Goal: Use online tool/utility: Utilize a website feature to perform a specific function

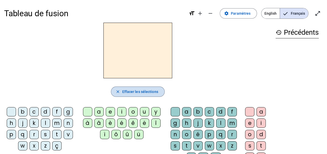
click at [155, 93] on span "Effacer les sélections" at bounding box center [140, 92] width 36 height 6
click at [45, 112] on div "d" at bounding box center [45, 111] width 9 height 9
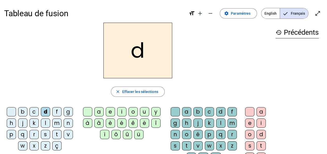
click at [144, 111] on div "u" at bounding box center [144, 111] width 9 height 9
click at [56, 135] on div "t" at bounding box center [56, 134] width 9 height 9
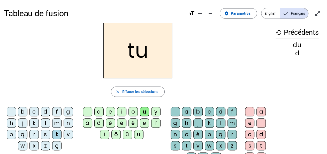
click at [98, 111] on div "a" at bounding box center [98, 111] width 9 height 9
click at [110, 112] on div "e" at bounding box center [110, 111] width 9 height 9
click at [45, 111] on div "d" at bounding box center [45, 111] width 9 height 9
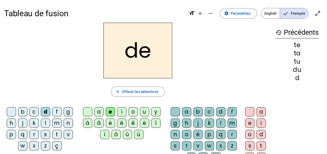
click at [25, 123] on div "j" at bounding box center [22, 123] width 9 height 9
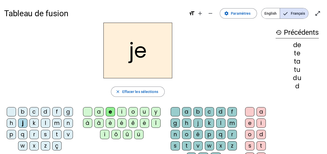
click at [56, 125] on div "m" at bounding box center [56, 123] width 9 height 9
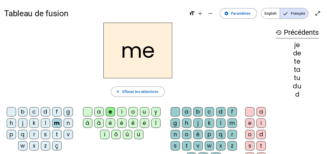
click at [98, 111] on div "a" at bounding box center [98, 111] width 9 height 9
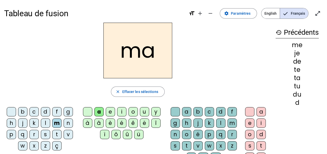
click at [220, 124] on div "l" at bounding box center [220, 123] width 9 height 9
